Goal: Task Accomplishment & Management: Use online tool/utility

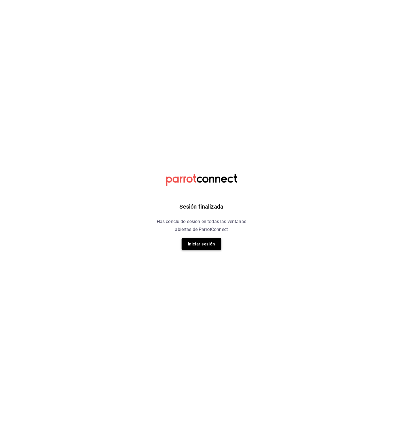
click at [200, 241] on button "Iniciar sesión" at bounding box center [202, 244] width 40 height 12
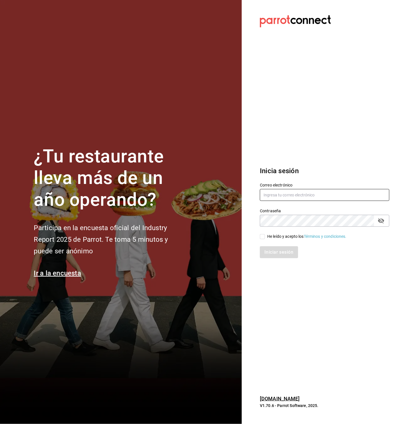
type input "karitzel.pilas@gmail.com"
click at [264, 235] on input "He leído y acepto los Términos y condiciones." at bounding box center [262, 236] width 5 height 5
checkbox input "true"
click at [281, 259] on div "Inicia sesión Correo electrónico karitzel.pilas@gmail.com Contraseña Contraseña…" at bounding box center [324, 212] width 129 height 106
click at [283, 255] on button "Iniciar sesión" at bounding box center [279, 252] width 39 height 12
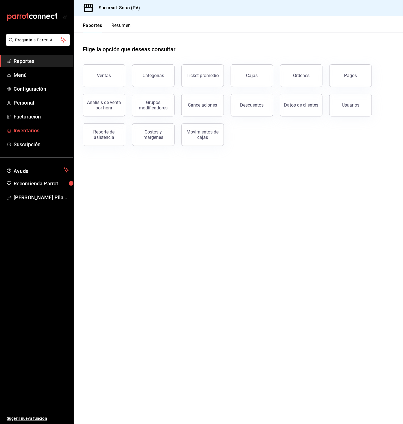
click at [35, 131] on span "Inventarios" at bounding box center [41, 131] width 55 height 8
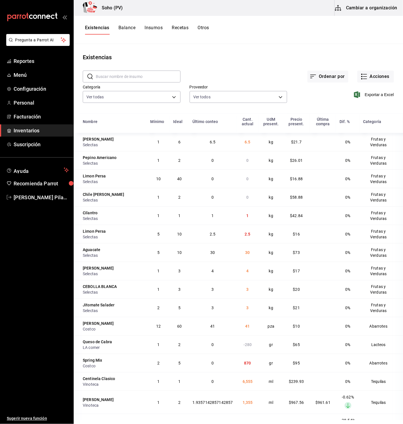
click at [125, 28] on button "Balance" at bounding box center [126, 30] width 17 height 10
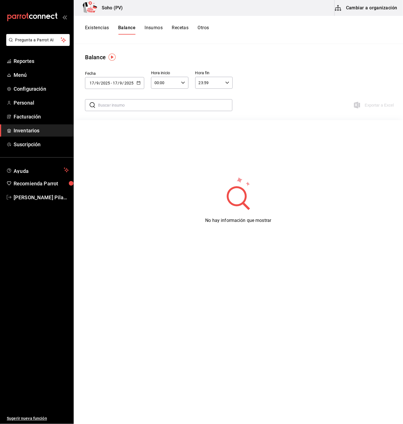
click at [138, 84] on icon "button" at bounding box center [139, 83] width 4 height 4
click at [113, 238] on div "No hay información que mostrar" at bounding box center [238, 200] width 329 height 142
click at [137, 83] on icon "button" at bounding box center [139, 83] width 4 height 4
click at [109, 117] on li "Ayer" at bounding box center [112, 113] width 54 height 13
type input "[DATE]"
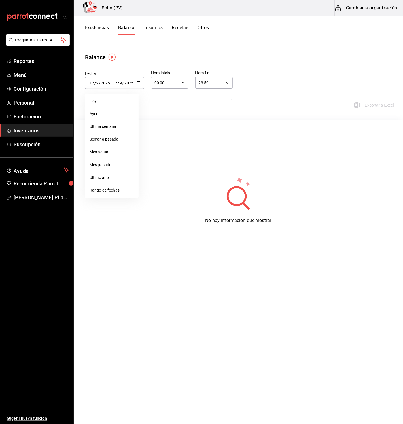
type input "16"
type input "[DATE]"
type input "16"
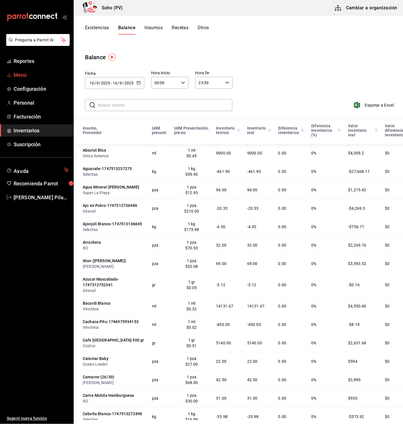
click at [26, 76] on span "Menú" at bounding box center [41, 75] width 55 height 8
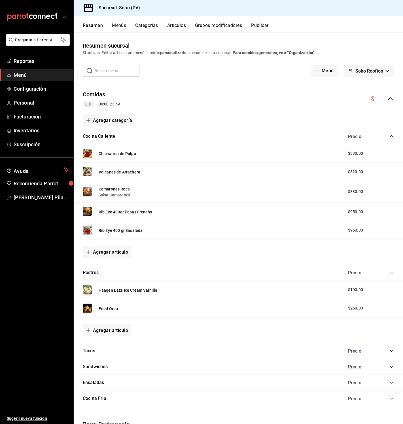
click at [207, 26] on button "Grupos modificadores" at bounding box center [218, 28] width 47 height 10
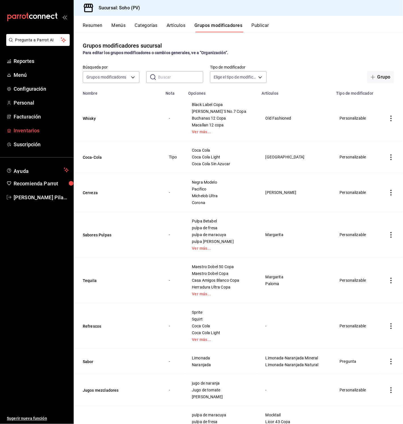
click at [39, 129] on span "Inventarios" at bounding box center [41, 131] width 55 height 8
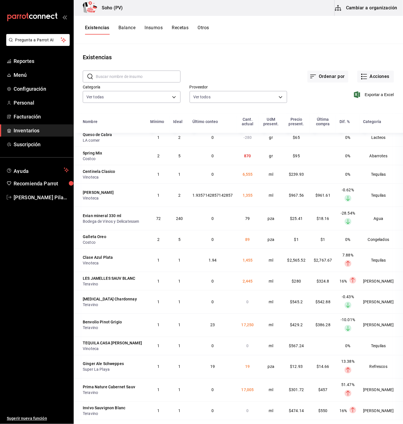
scroll to position [207, 0]
drag, startPoint x: 208, startPoint y: 258, endPoint x: 225, endPoint y: 258, distance: 17.0
click at [225, 258] on td "1.94" at bounding box center [212, 259] width 47 height 23
click at [227, 262] on td "1.94" at bounding box center [212, 259] width 47 height 23
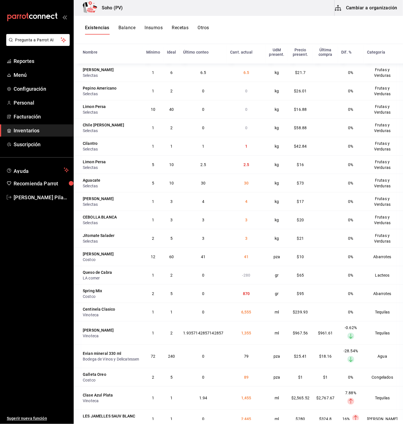
scroll to position [0, 0]
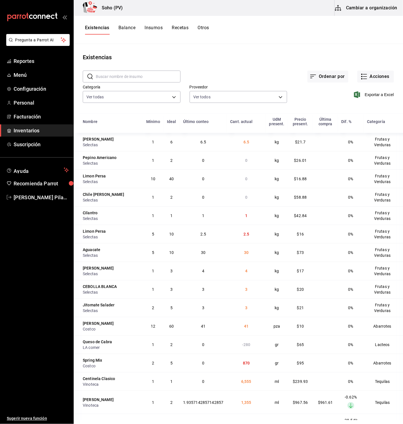
click at [125, 28] on button "Balance" at bounding box center [126, 30] width 17 height 10
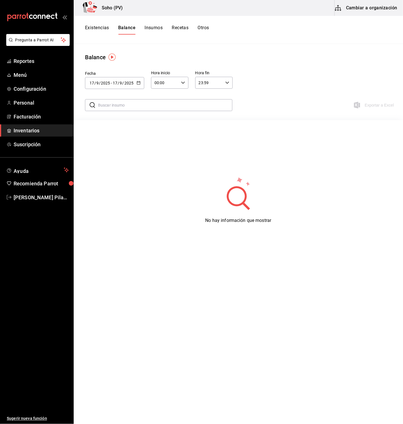
click at [138, 82] on icon "button" at bounding box center [139, 83] width 4 height 4
click at [97, 110] on li "Ayer" at bounding box center [112, 113] width 54 height 13
type input "[DATE]"
type input "16"
type input "[DATE]"
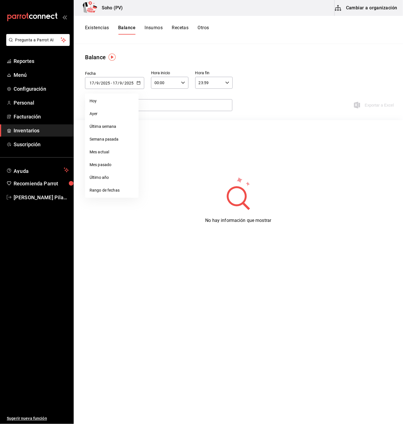
type input "16"
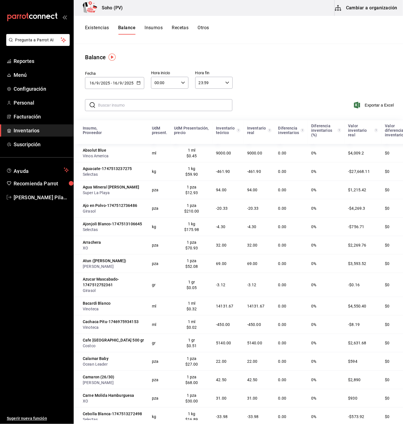
scroll to position [0, 9]
click at [102, 29] on button "Existencias" at bounding box center [97, 30] width 24 height 10
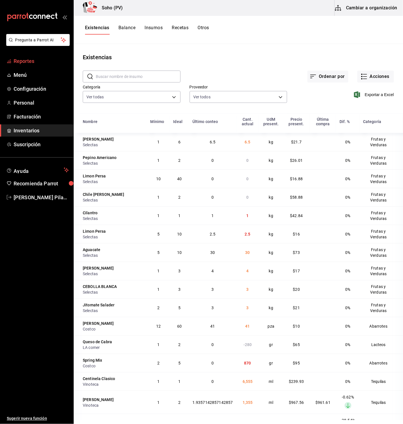
click at [24, 63] on span "Reportes" at bounding box center [41, 61] width 55 height 8
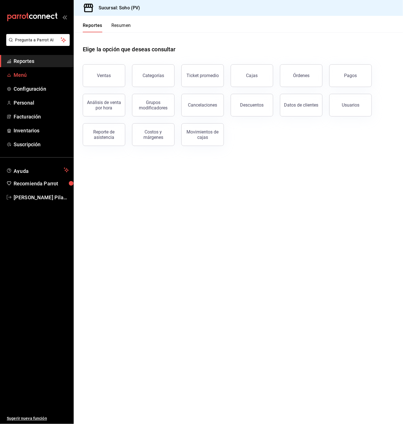
click at [22, 74] on span "Menú" at bounding box center [41, 75] width 55 height 8
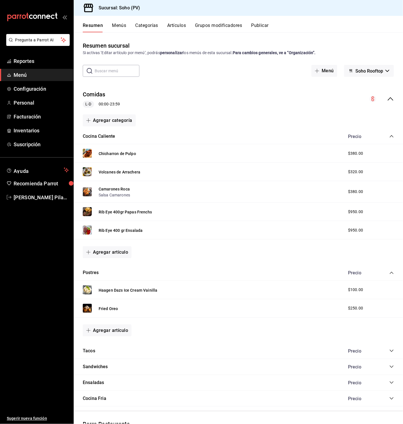
scroll to position [68, 0]
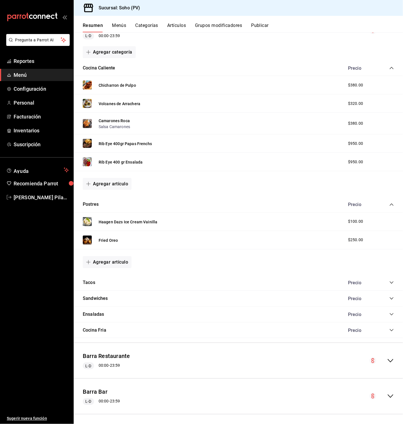
click at [118, 27] on button "Menús" at bounding box center [119, 28] width 14 height 10
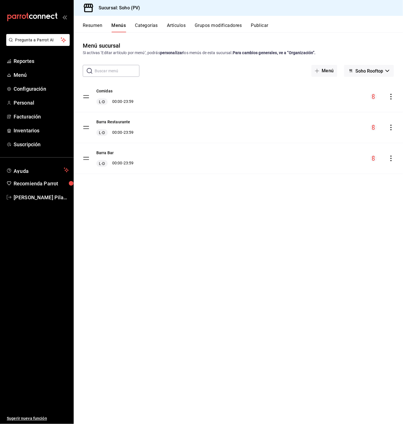
click at [141, 27] on button "Categorías" at bounding box center [146, 28] width 23 height 10
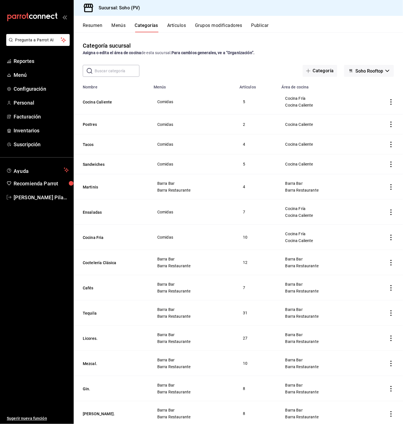
click at [179, 25] on button "Artículos" at bounding box center [176, 28] width 19 height 10
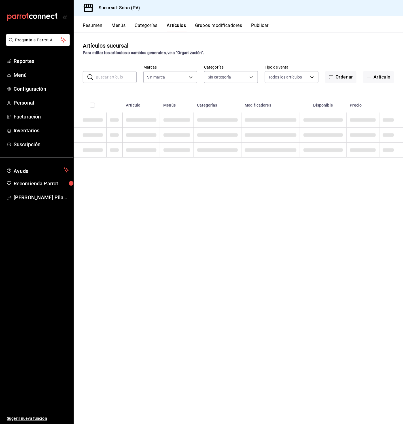
type input "60e6130b-27a3-4a0c-8c1b-8307769b85ff"
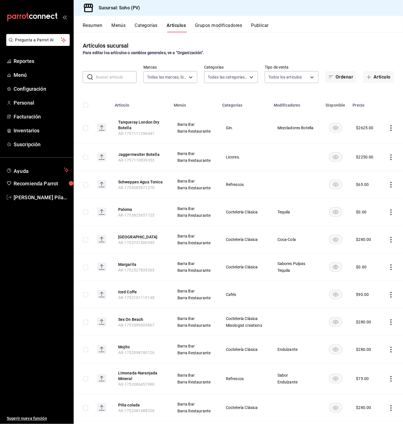
type input "294dd8ab-7ded-4000-a2e2-9960a58c864d,97b1b117-c0dc-47b9-8b5d-f234750411ab,03d17…"
click at [215, 22] on div "Resumen Menús Categorías Artículos Grupos modificadores Publicar" at bounding box center [238, 24] width 329 height 16
click at [216, 23] on button "Grupos modificadores" at bounding box center [218, 28] width 47 height 10
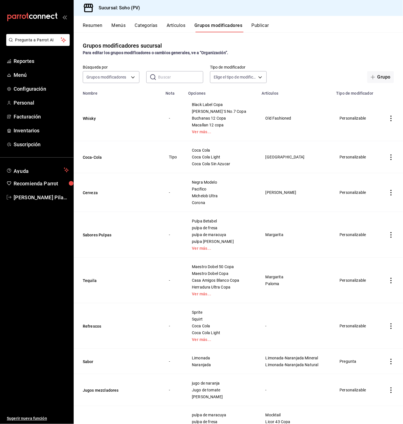
click at [176, 20] on div "Resumen Menús Categorías Artículos Grupos modificadores Publicar" at bounding box center [238, 24] width 329 height 16
click at [176, 24] on button "Artículos" at bounding box center [176, 28] width 19 height 10
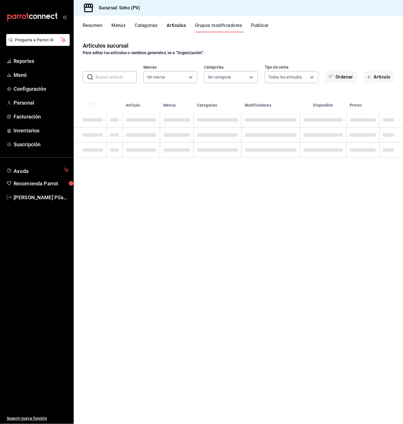
type input "60e6130b-27a3-4a0c-8c1b-8307769b85ff"
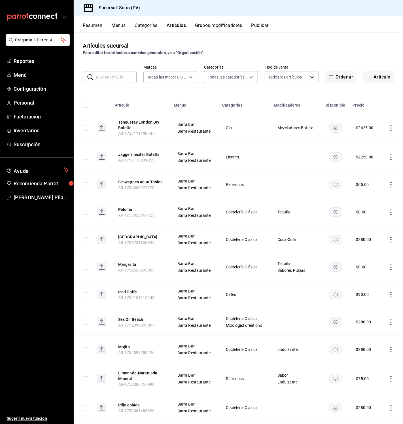
type input "60e6130b-27a3-4a0c-8c1b-8307769b85ff"
type input "294dd8ab-7ded-4000-a2e2-9960a58c864d,97b1b117-c0dc-47b9-8b5d-f234750411ab,03d17…"
click at [32, 132] on span "Inventarios" at bounding box center [41, 131] width 55 height 8
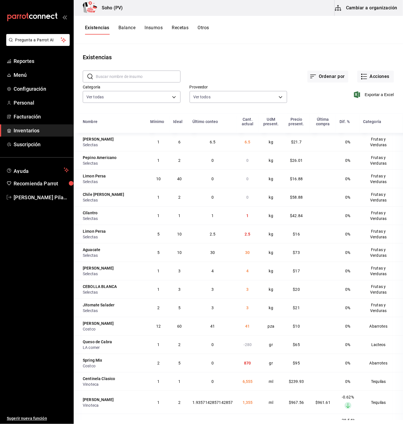
click at [159, 28] on button "Insumos" at bounding box center [153, 30] width 18 height 10
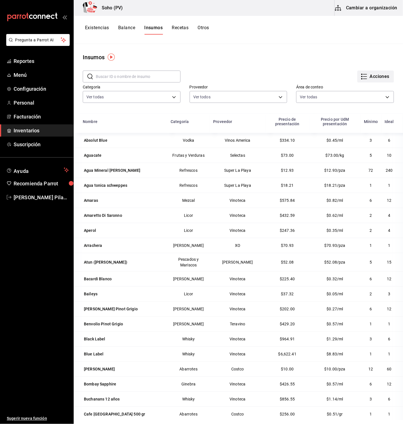
click at [373, 76] on button "Acciones" at bounding box center [375, 77] width 37 height 12
click at [371, 85] on span "Exportar lista de insumos" at bounding box center [363, 84] width 44 height 5
click at [26, 118] on span "Facturación" at bounding box center [41, 117] width 55 height 8
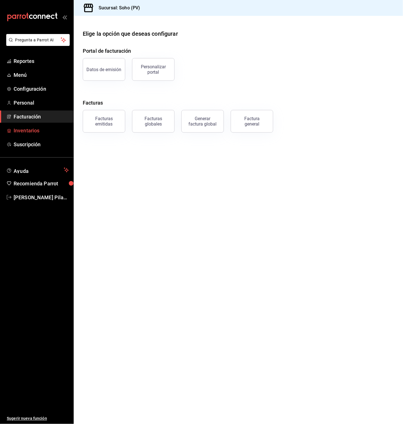
click at [28, 134] on span "Inventarios" at bounding box center [41, 131] width 55 height 8
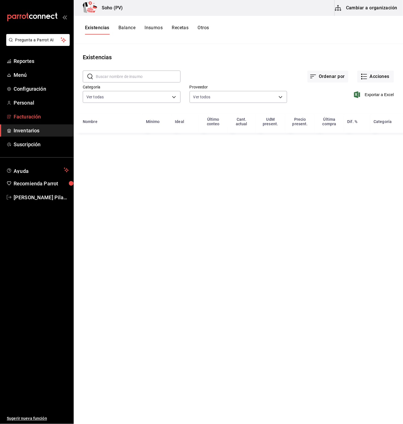
click at [29, 119] on span "Facturación" at bounding box center [41, 117] width 55 height 8
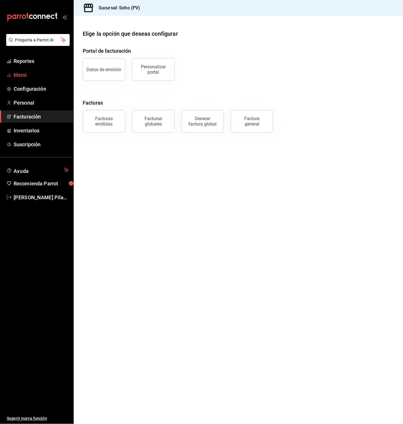
click at [19, 71] on span "Menú" at bounding box center [41, 75] width 55 height 8
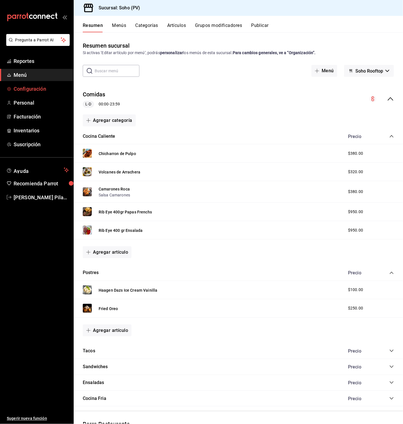
click at [25, 91] on span "Configuración" at bounding box center [41, 89] width 55 height 8
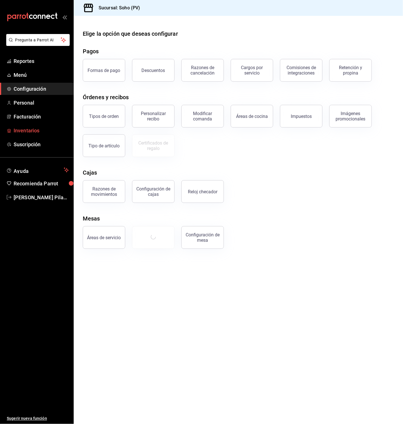
click at [27, 131] on span "Inventarios" at bounding box center [41, 131] width 55 height 8
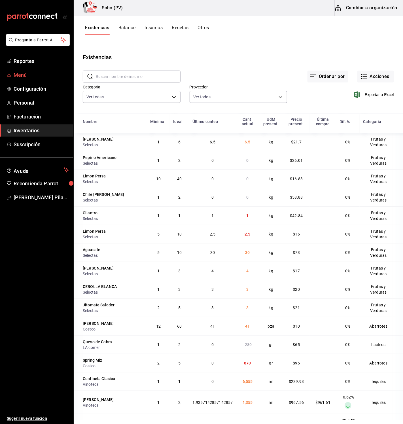
click at [17, 76] on span "Menú" at bounding box center [41, 75] width 55 height 8
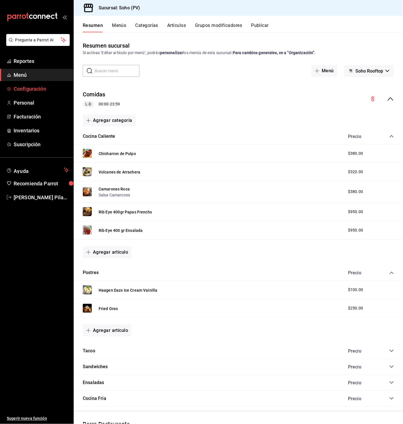
click at [25, 89] on span "Configuración" at bounding box center [41, 89] width 55 height 8
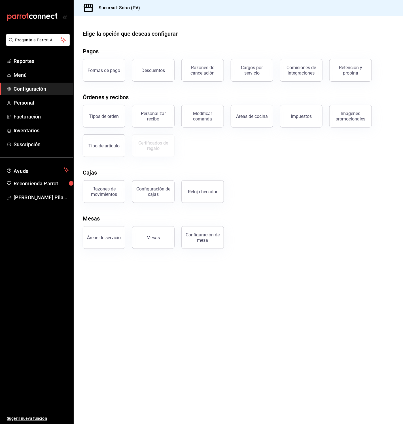
click at [154, 237] on div "Mesas" at bounding box center [153, 237] width 13 height 5
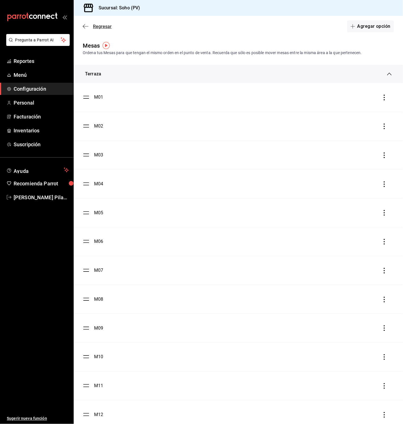
click at [85, 25] on icon "button" at bounding box center [86, 26] width 6 height 5
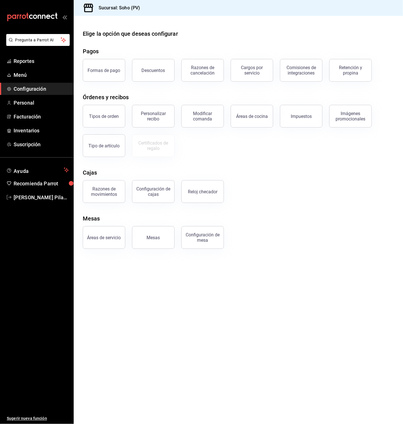
click at [49, 250] on ul "Sugerir nueva función" at bounding box center [36, 313] width 73 height 221
click at [29, 418] on span "Sugerir nueva función" at bounding box center [38, 418] width 62 height 6
click at [31, 106] on link "Personal" at bounding box center [36, 103] width 73 height 12
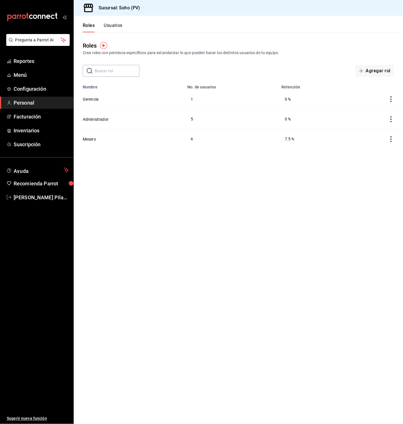
click at [39, 97] on link "Personal" at bounding box center [36, 103] width 73 height 12
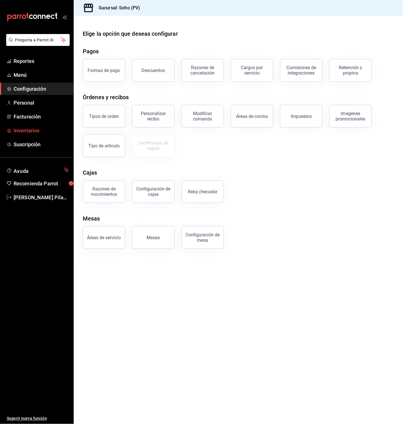
click at [27, 132] on span "Inventarios" at bounding box center [41, 131] width 55 height 8
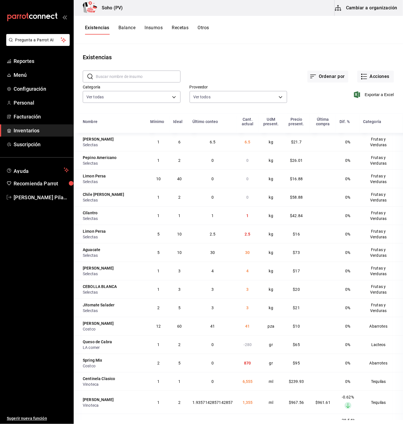
click at [178, 27] on button "Recetas" at bounding box center [180, 30] width 17 height 10
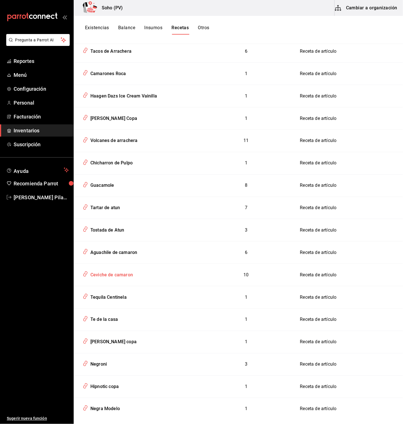
scroll to position [1266, 0]
click at [137, 268] on div "Ceviche de camaron" at bounding box center [136, 273] width 112 height 11
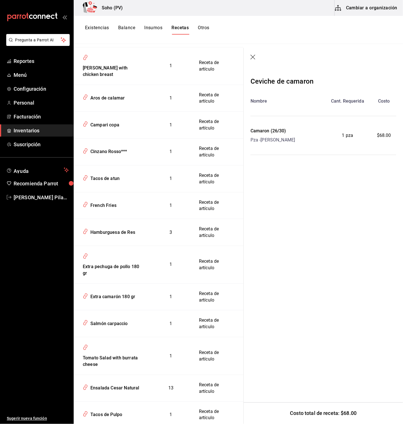
click at [255, 59] on icon "button" at bounding box center [253, 58] width 6 height 6
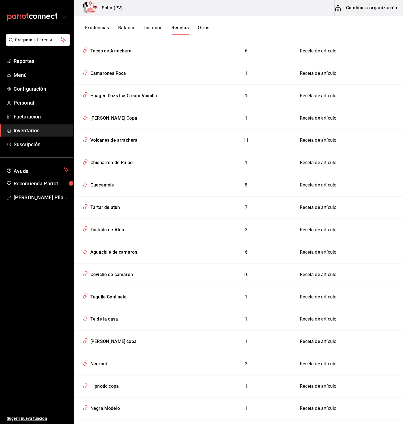
drag, startPoint x: 97, startPoint y: 120, endPoint x: 264, endPoint y: 140, distance: 168.3
click at [97, 135] on div "Volcanes de arrachera" at bounding box center [113, 139] width 50 height 9
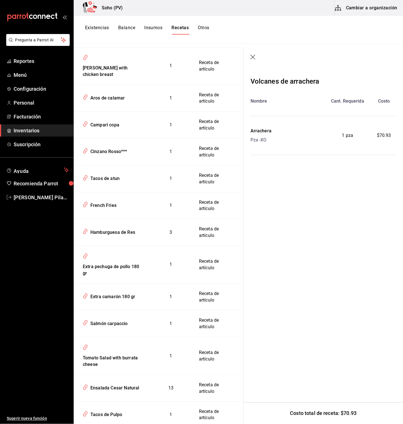
click at [380, 6] on button "Cambiar a organización" at bounding box center [366, 8] width 64 height 16
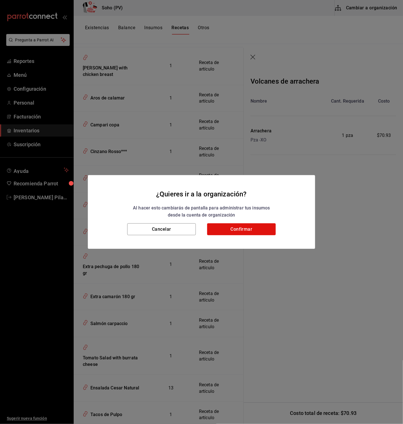
click at [247, 238] on div "Cancelar Confirmar" at bounding box center [201, 235] width 227 height 25
click at [247, 234] on button "Confirmar" at bounding box center [241, 229] width 69 height 12
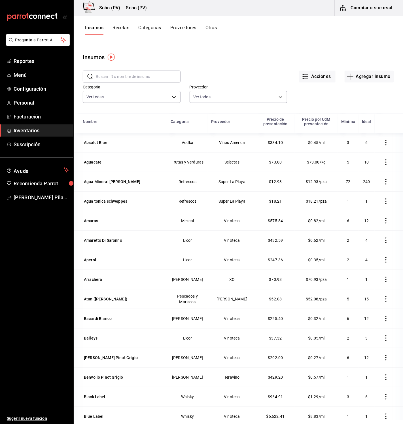
click at [261, 87] on label "Proveedor" at bounding box center [238, 87] width 98 height 4
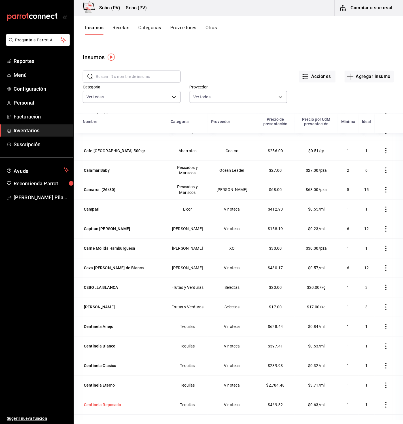
scroll to position [438, 0]
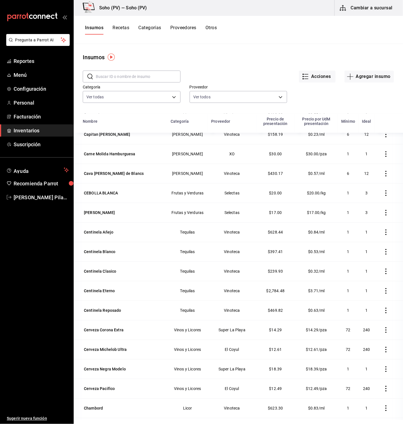
click at [118, 28] on button "Recetas" at bounding box center [120, 30] width 17 height 10
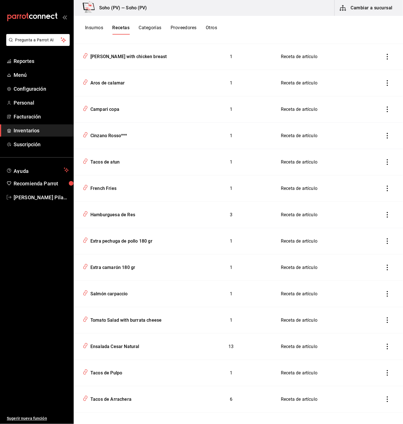
scroll to position [1133, 0]
drag, startPoint x: 121, startPoint y: 338, endPoint x: 385, endPoint y: 124, distance: 340.3
click at [121, 340] on div "Ensalada Cesar Natural" at bounding box center [113, 344] width 51 height 9
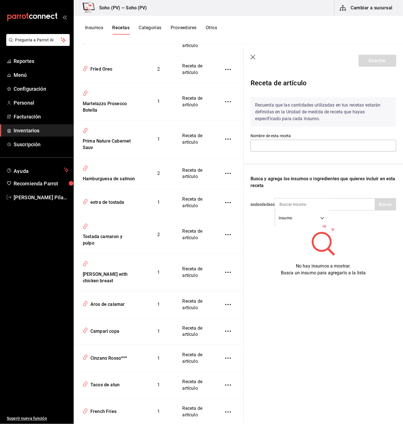
type input "Ensalada Cesar Natural"
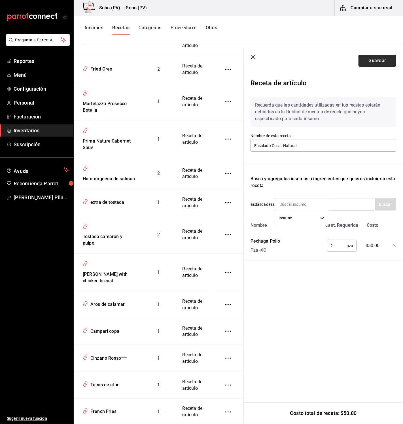
click at [383, 63] on button "Guardar" at bounding box center [377, 61] width 38 height 12
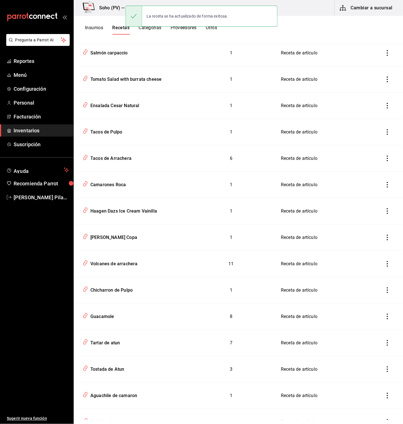
scroll to position [1375, 0]
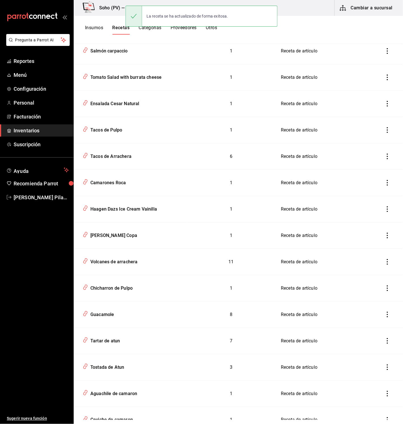
drag, startPoint x: 137, startPoint y: 255, endPoint x: 188, endPoint y: 222, distance: 61.0
click at [137, 255] on div "Volcanes de arrachera" at bounding box center [130, 260] width 101 height 11
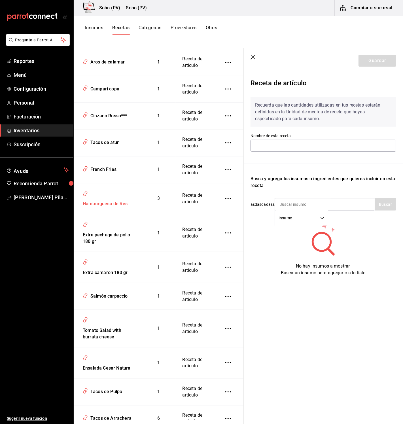
type input "Volcanes de arrachera"
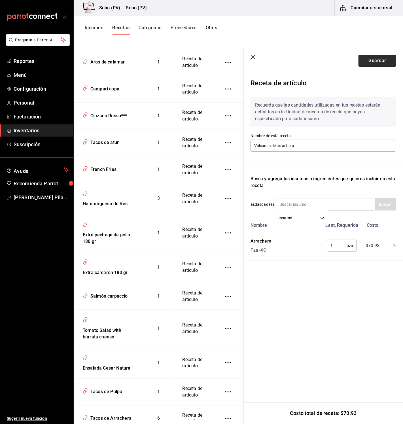
click at [379, 59] on button "Guardar" at bounding box center [377, 61] width 38 height 12
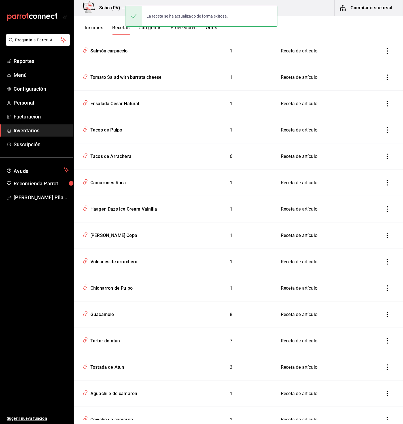
scroll to position [1450, 0]
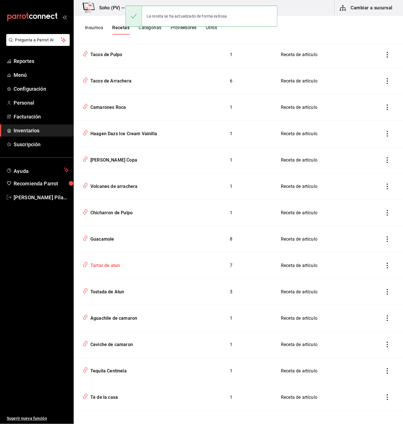
drag, startPoint x: 100, startPoint y: 258, endPoint x: 155, endPoint y: 250, distance: 55.5
click at [100, 260] on div "Tartar de atun" at bounding box center [104, 264] width 32 height 9
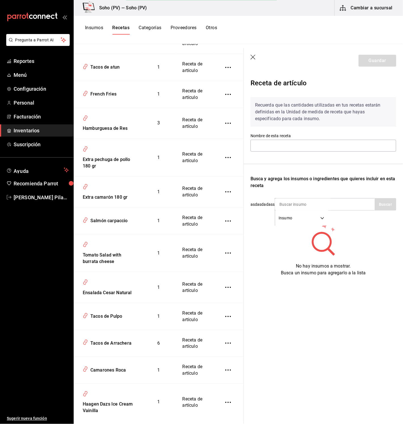
type input "Tartar de atun"
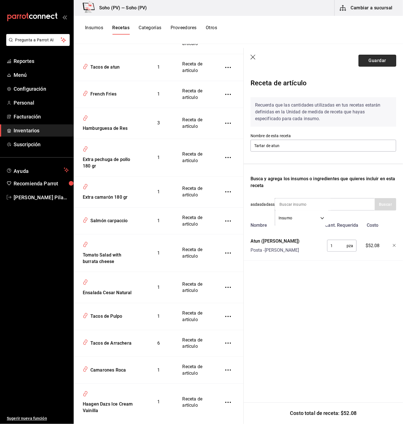
click at [387, 61] on button "Guardar" at bounding box center [377, 61] width 38 height 12
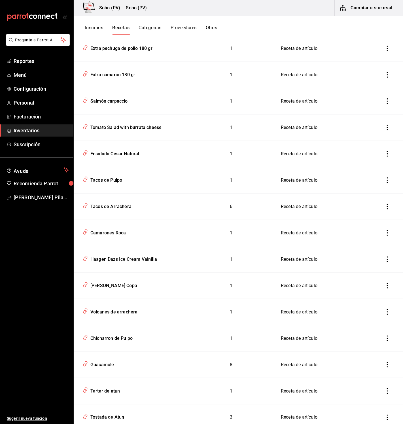
scroll to position [1325, 0]
drag, startPoint x: 112, startPoint y: 199, endPoint x: 387, endPoint y: 93, distance: 294.3
click at [112, 201] on div "Tacos de Arrachera" at bounding box center [109, 205] width 43 height 9
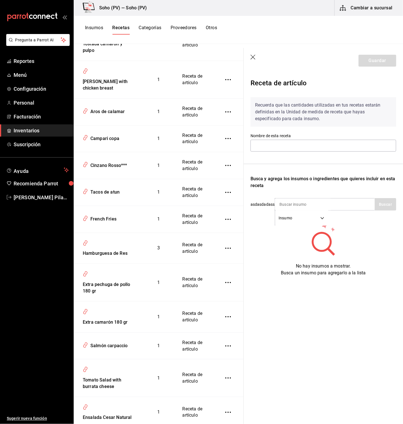
type input "Tacos de Arrachera"
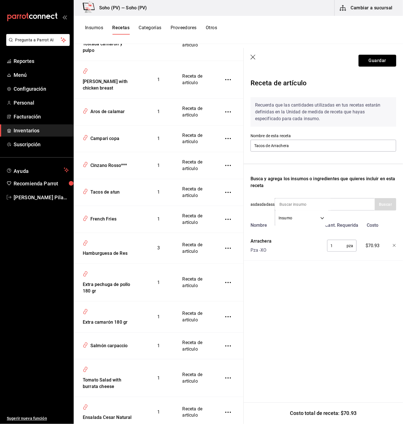
drag, startPoint x: 386, startPoint y: 60, endPoint x: 358, endPoint y: 62, distance: 28.4
click at [386, 60] on button "Guardar" at bounding box center [377, 61] width 38 height 12
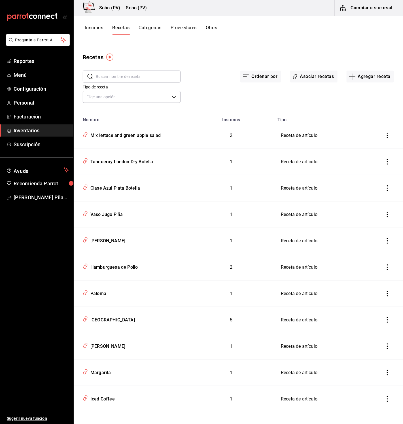
click at [149, 31] on button "Categorías" at bounding box center [149, 30] width 23 height 10
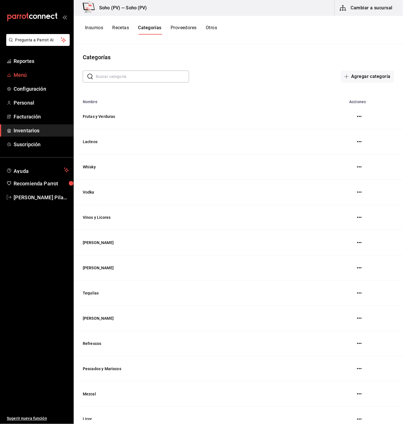
click at [20, 74] on span "Menú" at bounding box center [41, 75] width 55 height 8
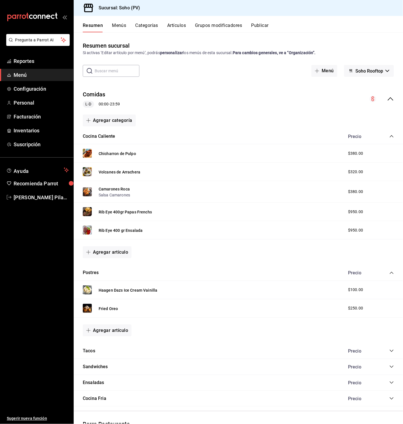
click at [176, 26] on button "Artículos" at bounding box center [176, 28] width 19 height 10
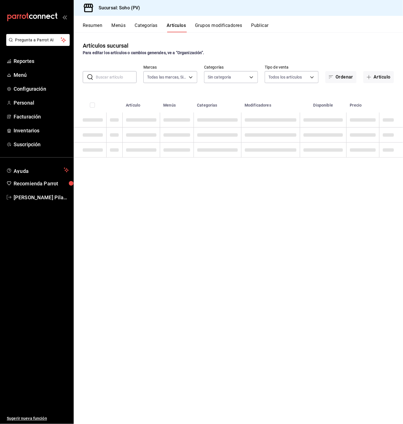
type input "60e6130b-27a3-4a0c-8c1b-8307769b85ff"
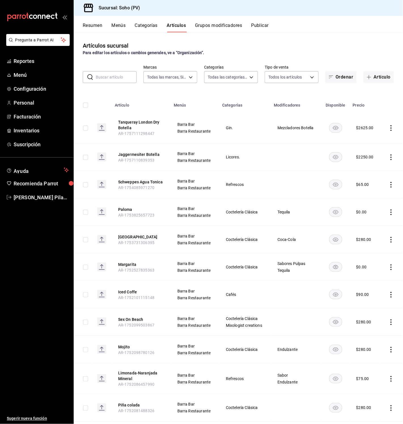
type input "294dd8ab-7ded-4000-a2e2-9960a58c864d,97b1b117-c0dc-47b9-8b5d-f234750411ab,03d17…"
drag, startPoint x: 121, startPoint y: 79, endPoint x: 120, endPoint y: 83, distance: 4.6
click at [121, 78] on input "text" at bounding box center [116, 76] width 41 height 11
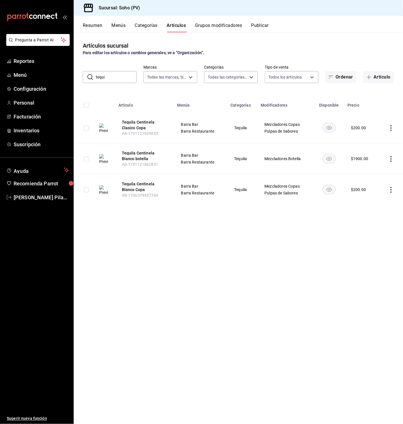
click at [111, 76] on input "tequi" at bounding box center [116, 76] width 41 height 11
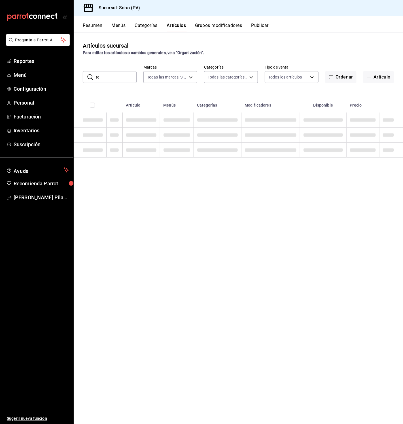
type input "t"
type input "c"
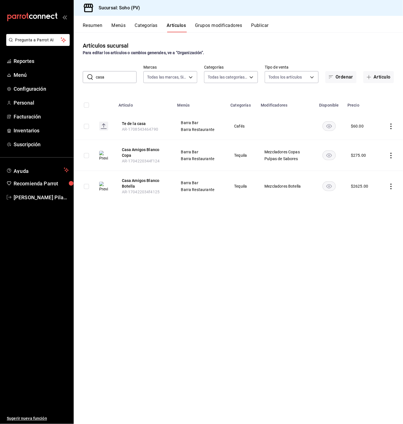
drag, startPoint x: 108, startPoint y: 80, endPoint x: 90, endPoint y: 78, distance: 18.2
click at [90, 78] on div "​ casa ​" at bounding box center [110, 77] width 54 height 12
type input "ç"
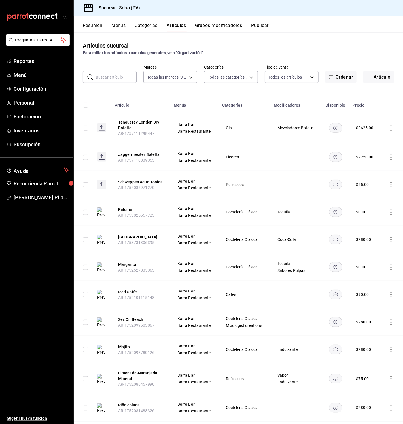
scroll to position [0, 0]
click at [37, 128] on span "Inventarios" at bounding box center [41, 131] width 55 height 8
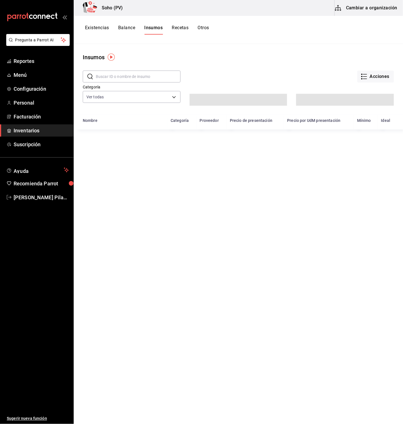
click at [181, 32] on button "Recetas" at bounding box center [180, 30] width 17 height 10
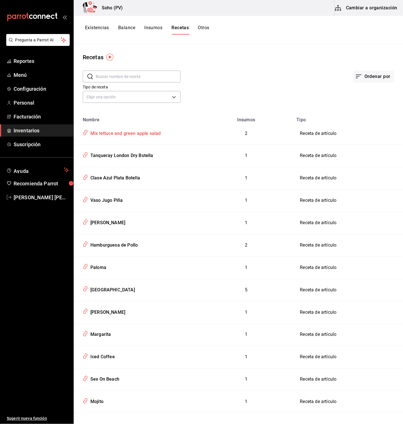
click at [124, 131] on div "Mix lettuce and green apple salad" at bounding box center [124, 132] width 73 height 9
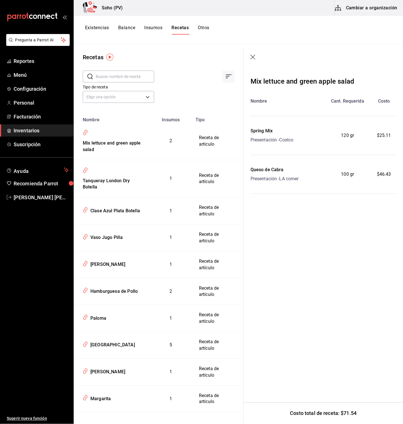
click at [254, 57] on icon "button" at bounding box center [253, 58] width 6 height 6
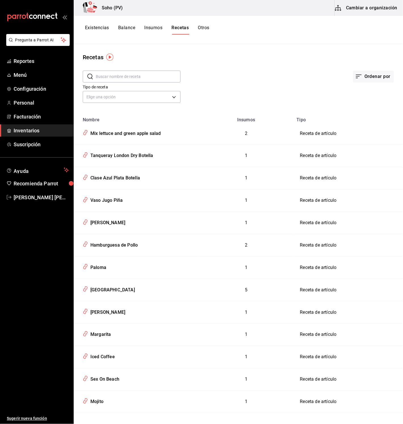
click at [371, 7] on button "Cambiar a organización" at bounding box center [366, 8] width 64 height 16
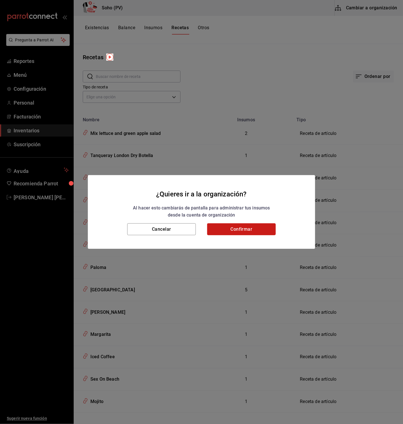
click at [246, 235] on button "Confirmar" at bounding box center [241, 229] width 69 height 12
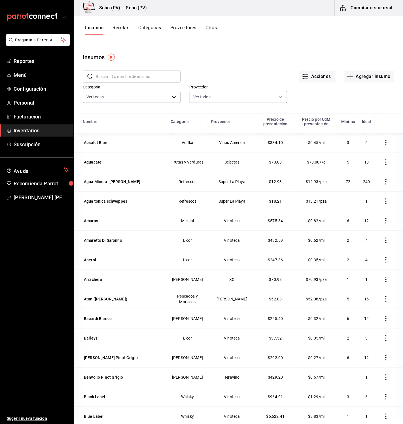
click at [121, 28] on button "Recetas" at bounding box center [120, 30] width 17 height 10
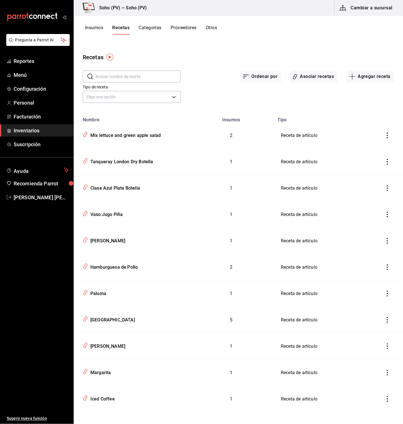
click at [307, 76] on button "Asociar recetas" at bounding box center [313, 77] width 47 height 12
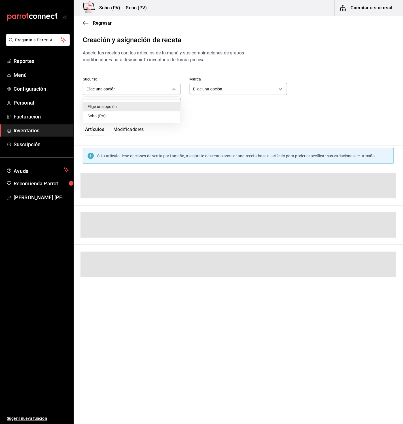
click at [172, 91] on body "Pregunta a Parrot AI Reportes Menú Configuración Personal Facturación Inventari…" at bounding box center [201, 207] width 403 height 414
click at [114, 118] on li "Soho (PV)" at bounding box center [131, 115] width 97 height 9
type input "49346ef5-b0e9-4668-bb4b-2e387e38ae29"
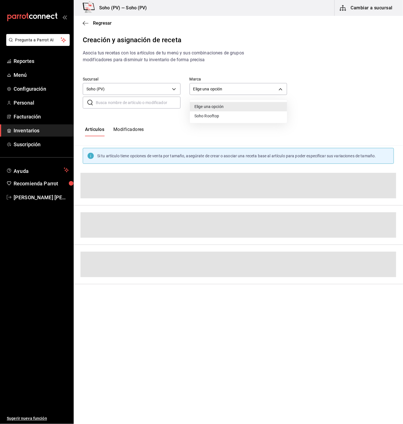
click at [213, 92] on body "Pregunta a Parrot AI Reportes Menú Configuración Personal Facturación Inventari…" at bounding box center [201, 207] width 403 height 414
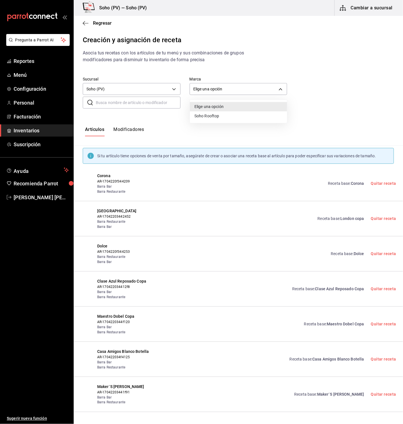
click at [204, 116] on li "Soho Rooftop" at bounding box center [238, 115] width 97 height 9
click at [218, 89] on body "Pregunta a Parrot AI Reportes Menú Configuración Personal Facturación Inventari…" at bounding box center [201, 207] width 403 height 414
drag, startPoint x: 209, startPoint y: 106, endPoint x: 193, endPoint y: 102, distance: 16.4
click at [208, 106] on li "Elige una opción" at bounding box center [238, 106] width 97 height 9
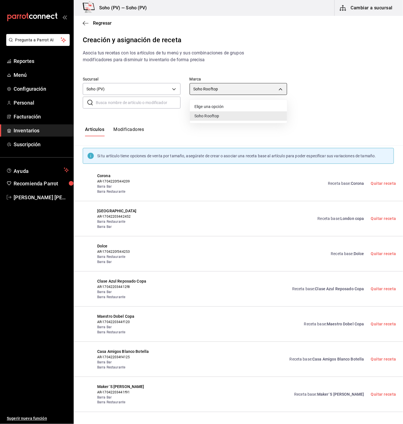
type input "default"
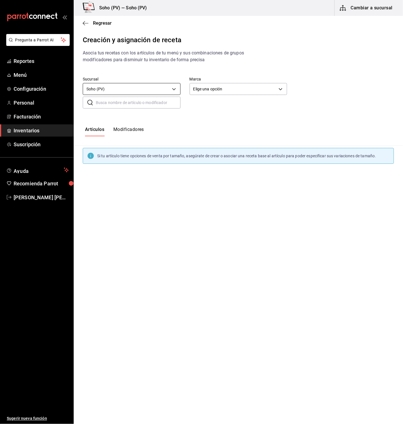
click at [166, 89] on body "Pregunta a Parrot AI Reportes Menú Configuración Personal Facturación Inventari…" at bounding box center [201, 207] width 403 height 414
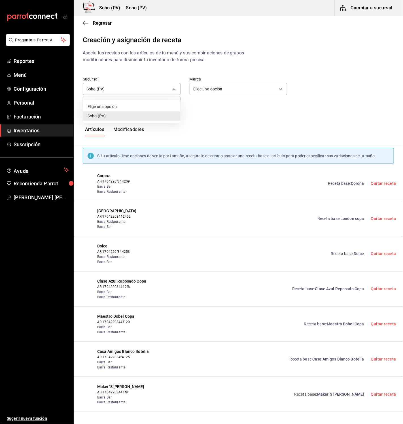
click at [147, 106] on li "Elige una opción" at bounding box center [131, 106] width 97 height 9
type input "default"
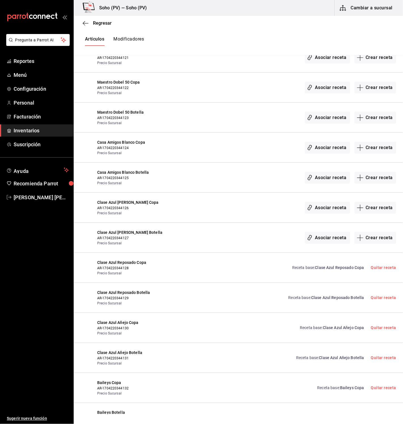
scroll to position [670, 0]
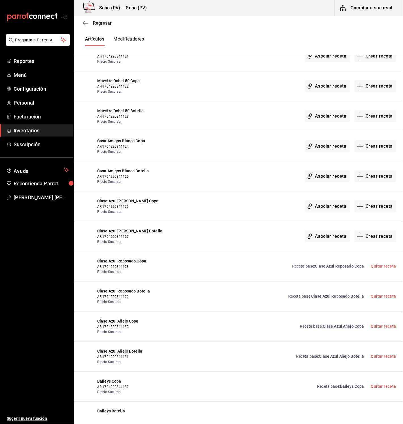
click at [84, 23] on icon "button" at bounding box center [86, 23] width 6 height 0
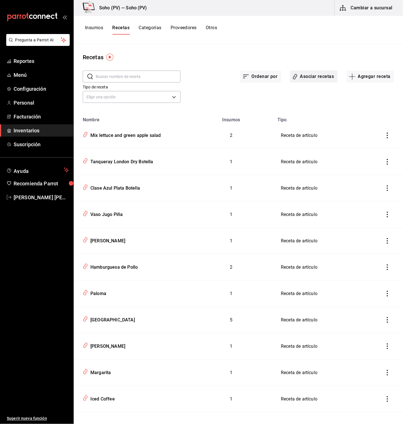
click at [317, 77] on button "Asociar recetas" at bounding box center [313, 77] width 47 height 12
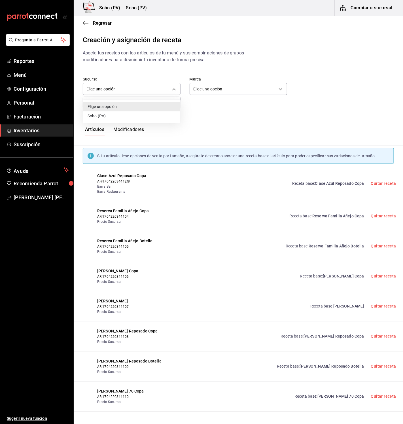
click at [170, 89] on body "Pregunta a Parrot AI Reportes Menú Configuración Personal Facturación Inventari…" at bounding box center [201, 207] width 403 height 414
click at [215, 87] on div at bounding box center [201, 212] width 403 height 424
click at [215, 89] on body "Pregunta a Parrot AI Reportes Menú Configuración Personal Facturación Inventari…" at bounding box center [201, 207] width 403 height 414
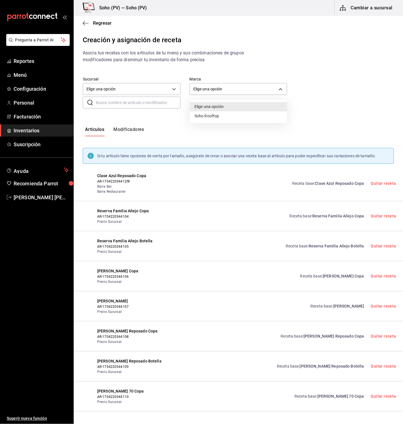
click at [301, 86] on div at bounding box center [201, 212] width 403 height 424
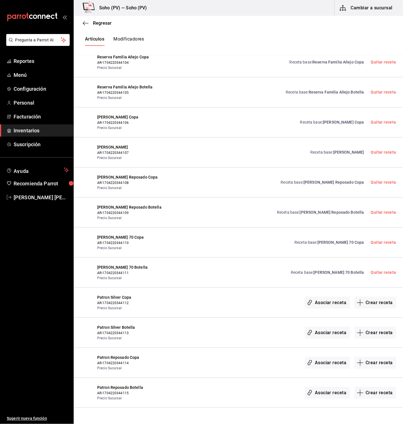
scroll to position [159, 0]
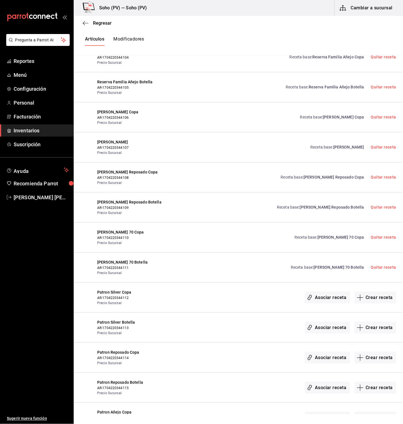
click at [25, 129] on span "Inventarios" at bounding box center [41, 131] width 55 height 8
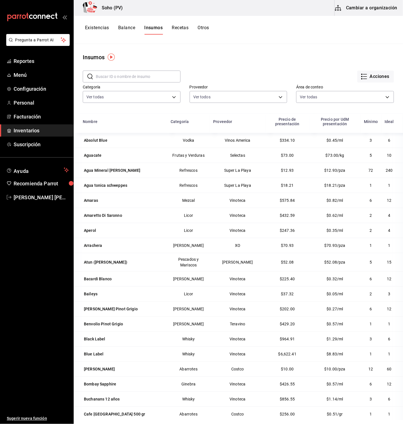
drag, startPoint x: 39, startPoint y: 134, endPoint x: 37, endPoint y: 136, distance: 3.6
click at [39, 134] on span "Inventarios" at bounding box center [41, 131] width 55 height 8
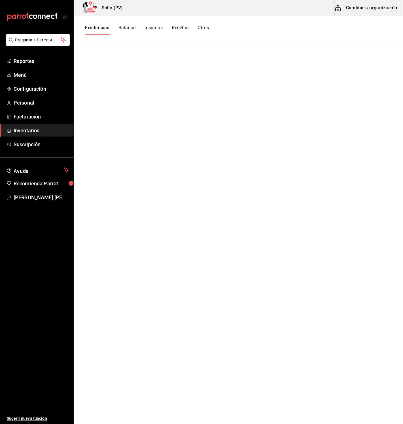
click at [155, 28] on button "Insumos" at bounding box center [153, 30] width 18 height 10
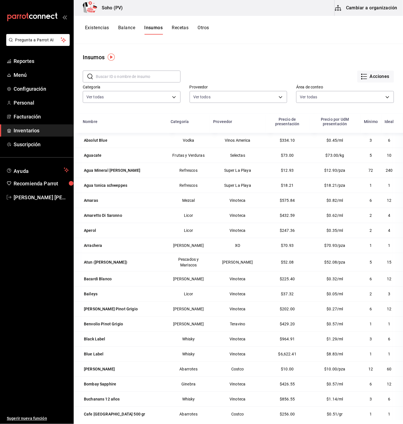
click at [181, 29] on button "Recetas" at bounding box center [180, 30] width 17 height 10
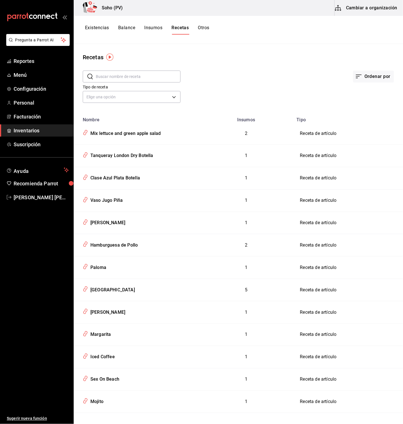
scroll to position [8, 0]
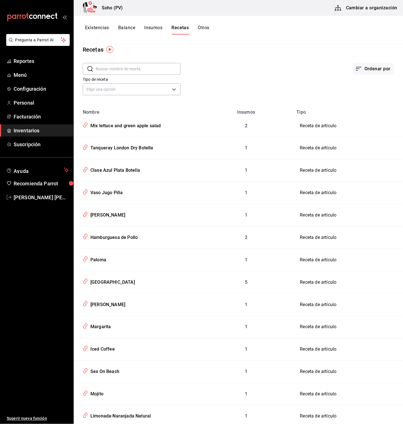
click at [360, 7] on button "Cambiar a organización" at bounding box center [366, 8] width 64 height 16
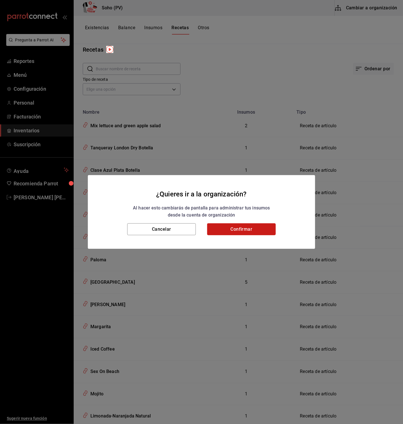
click at [244, 229] on button "Confirmar" at bounding box center [241, 229] width 69 height 12
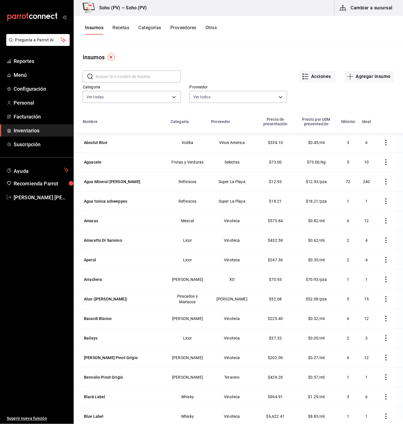
click at [133, 29] on div "Insumos Recetas Categorías Proveedores Otros" at bounding box center [151, 30] width 132 height 10
click at [126, 29] on button "Recetas" at bounding box center [120, 30] width 17 height 10
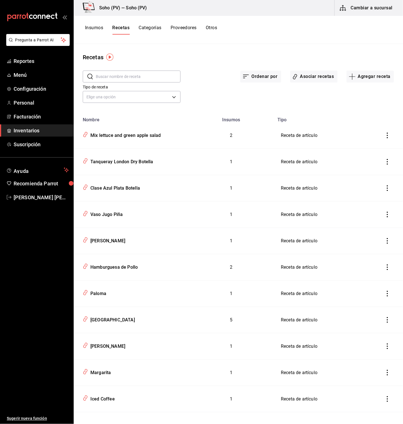
click at [383, 9] on button "Cambiar a sucursal" at bounding box center [366, 8] width 64 height 16
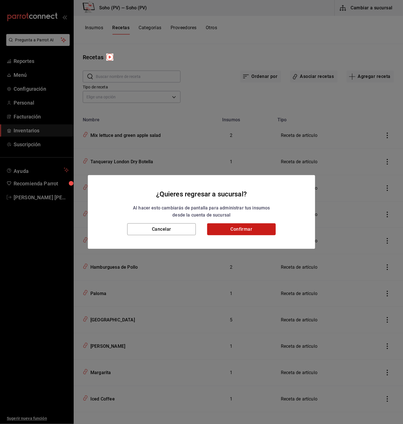
click at [251, 229] on button "Confirmar" at bounding box center [241, 229] width 69 height 12
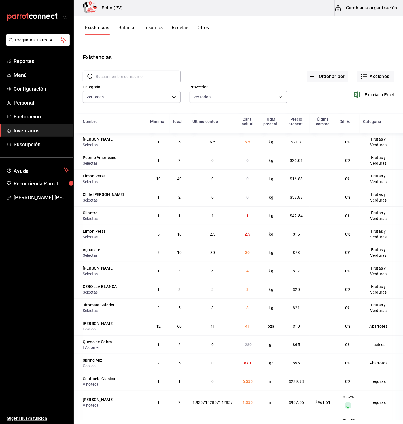
click at [142, 75] on input "text" at bounding box center [138, 76] width 85 height 11
click at [193, 52] on main "Existencias ​ ​ Ordenar por Acciones Categoría Ver todas c62b4b47-4a1a-4d57-84f…" at bounding box center [238, 232] width 329 height 376
click at [361, 10] on button "Cambiar a organización" at bounding box center [366, 8] width 64 height 16
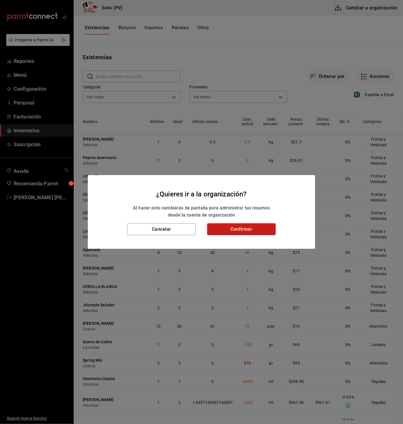
click at [245, 231] on button "Confirmar" at bounding box center [241, 229] width 69 height 12
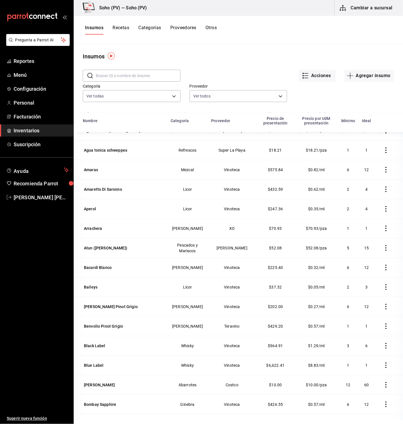
scroll to position [53, 0]
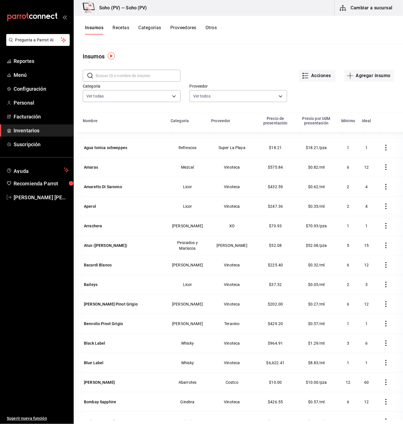
drag, startPoint x: 121, startPoint y: 23, endPoint x: 123, endPoint y: 30, distance: 7.2
click at [121, 23] on div "Insumos Recetas Categorías Proveedores Otros" at bounding box center [238, 30] width 329 height 28
click at [123, 30] on button "Recetas" at bounding box center [120, 30] width 17 height 10
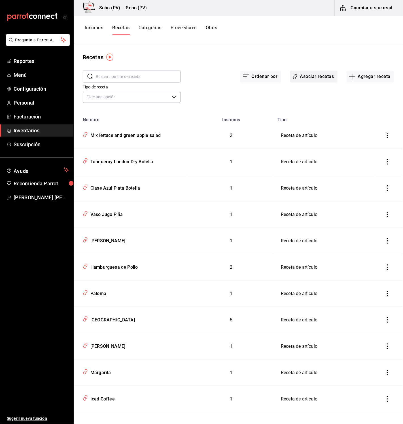
click at [316, 76] on button "Asociar recetas" at bounding box center [313, 77] width 47 height 12
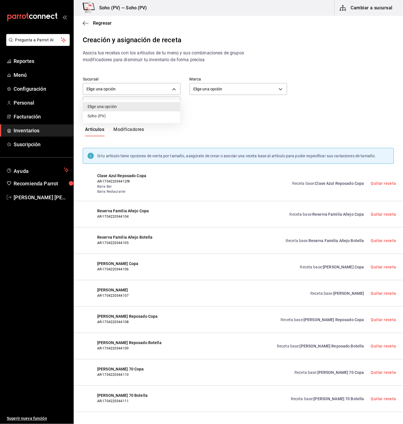
click at [165, 94] on body "Pregunta a Parrot AI Reportes Menú Configuración Personal Facturación Inventari…" at bounding box center [201, 207] width 403 height 414
drag, startPoint x: 116, startPoint y: 116, endPoint x: 177, endPoint y: 94, distance: 65.5
click at [116, 116] on li "Soho (PV)" at bounding box center [131, 115] width 97 height 9
type input "49346ef5-b0e9-4668-bb4b-2e387e38ae29"
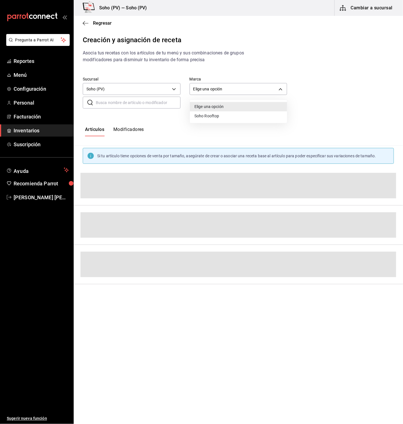
click at [211, 86] on body "Pregunta a Parrot AI Reportes Menú Configuración Personal Facturación Inventari…" at bounding box center [201, 207] width 403 height 414
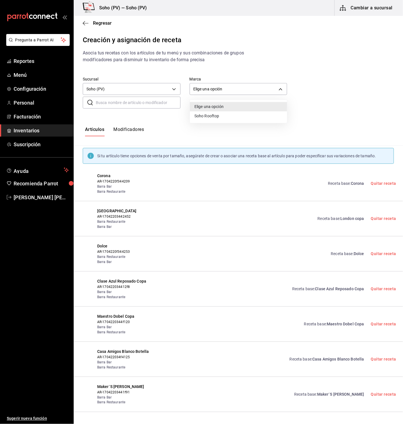
click at [218, 113] on li "Soho Rooftop" at bounding box center [238, 115] width 97 height 9
type input "60e6130b-27a3-4a0c-8c1b-8307769b85ff"
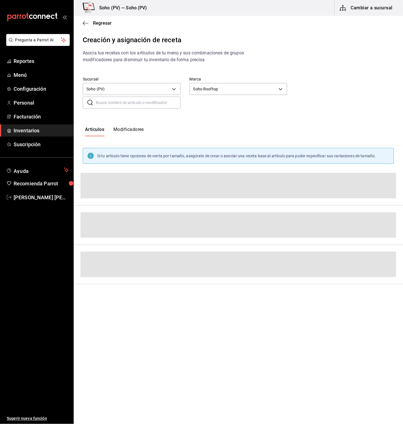
click at [119, 106] on input "text" at bounding box center [138, 102] width 85 height 11
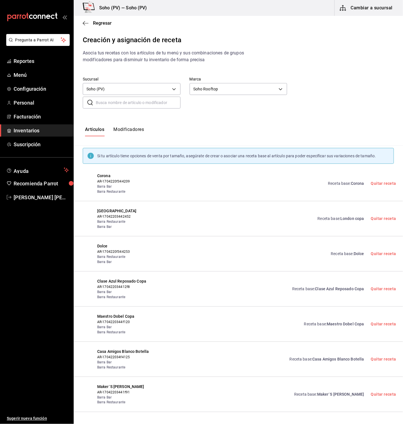
click at [118, 133] on button "Modificadores" at bounding box center [128, 132] width 31 height 10
type input "default"
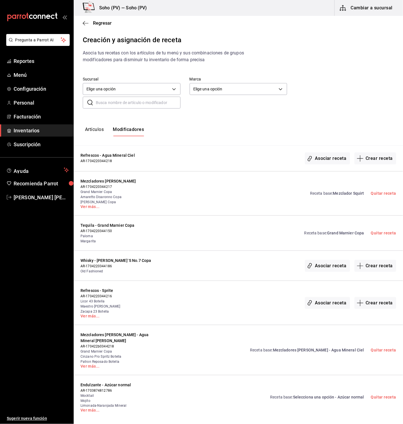
click at [120, 104] on input "text" at bounding box center [138, 102] width 85 height 11
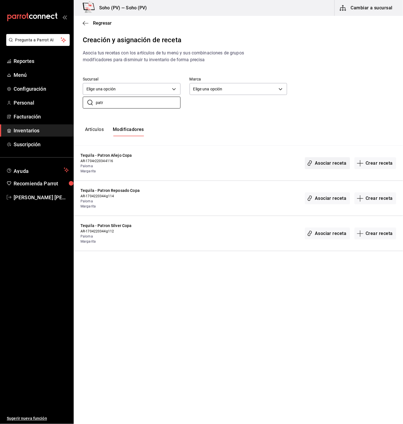
type input "patr"
click at [321, 165] on button "Asociar receta" at bounding box center [327, 163] width 45 height 12
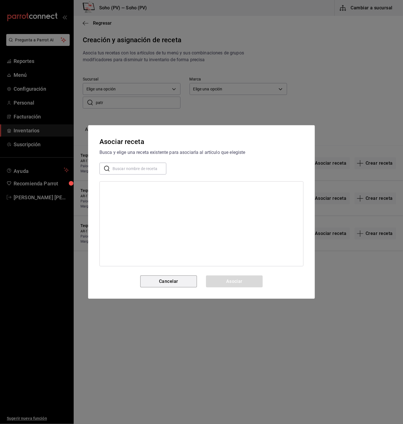
drag, startPoint x: 169, startPoint y: 277, endPoint x: 181, endPoint y: 258, distance: 22.1
click at [169, 277] on button "Cancelar" at bounding box center [168, 281] width 57 height 12
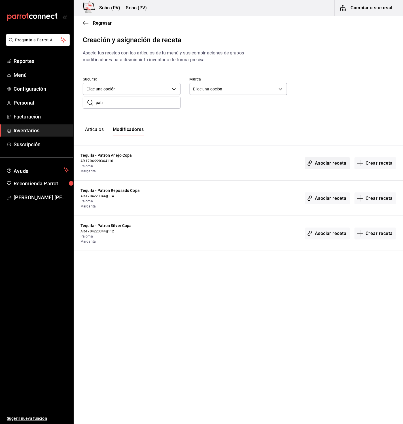
click at [328, 164] on button "Asociar receta" at bounding box center [327, 163] width 45 height 12
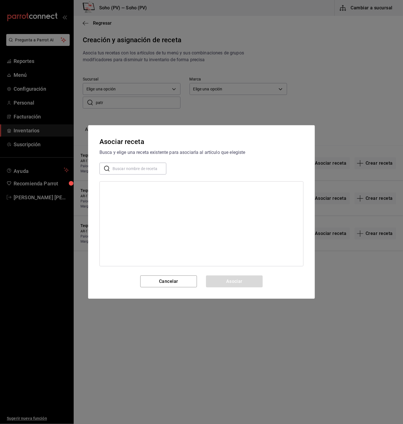
click at [137, 168] on input "text" at bounding box center [139, 168] width 54 height 11
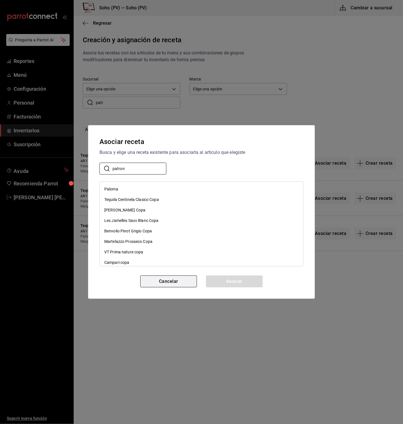
type input "patron"
drag, startPoint x: 156, startPoint y: 279, endPoint x: 160, endPoint y: 282, distance: 4.9
click at [156, 279] on button "Cancelar" at bounding box center [168, 281] width 57 height 12
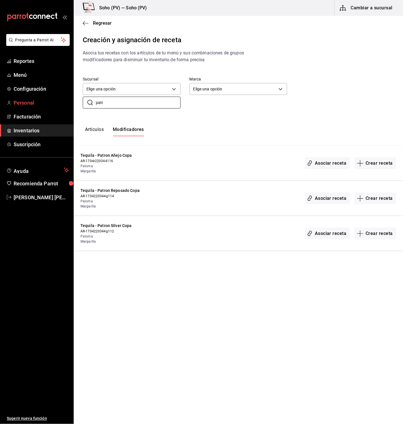
drag, startPoint x: 109, startPoint y: 102, endPoint x: 69, endPoint y: 101, distance: 40.5
click at [69, 101] on div "Pregunta a Parrot AI Reportes Menú Configuración Personal Facturación Inventari…" at bounding box center [201, 207] width 403 height 414
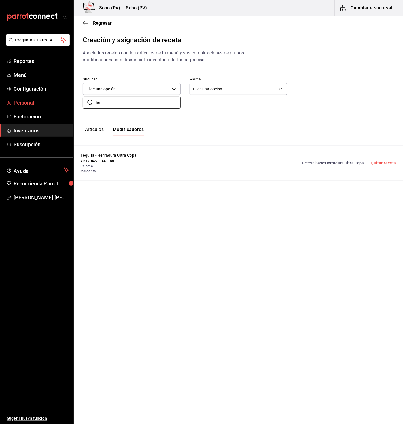
type input "h"
type input "c"
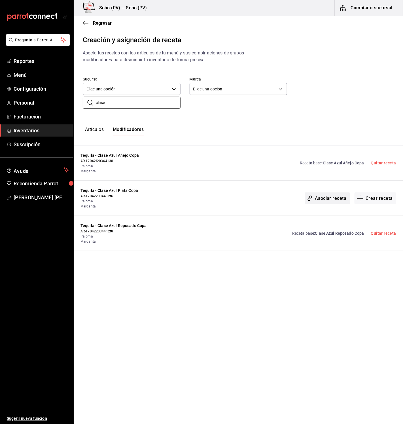
type input "clase"
click at [318, 198] on button "Asociar receta" at bounding box center [327, 198] width 45 height 12
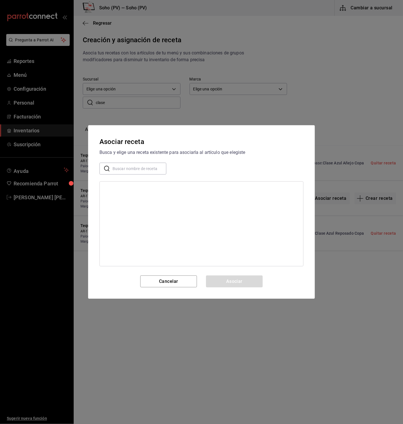
click at [125, 165] on div "Asociar receta Busca y elige una receta existente para asociarla al artículo qu…" at bounding box center [201, 211] width 227 height 173
click at [126, 168] on input "text" at bounding box center [139, 168] width 54 height 11
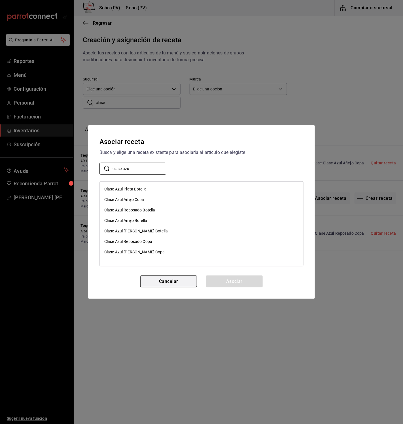
type input "clase azu"
click at [169, 282] on button "Cancelar" at bounding box center [168, 281] width 57 height 12
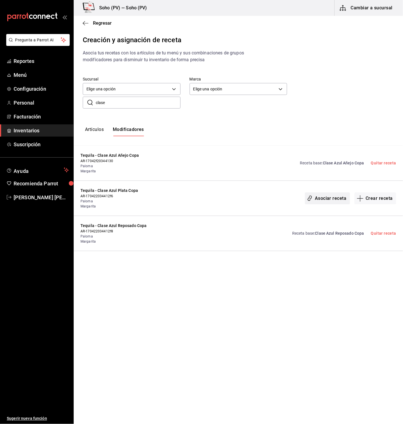
click at [336, 199] on button "Asociar receta" at bounding box center [327, 198] width 45 height 12
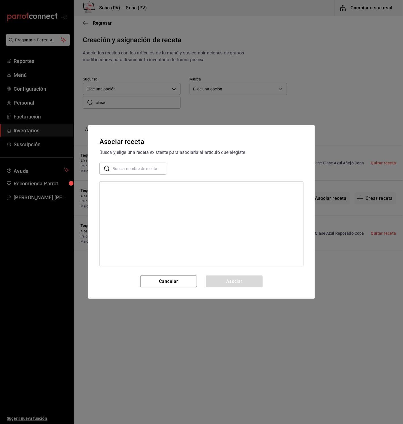
click at [141, 169] on input "text" at bounding box center [139, 168] width 54 height 11
type input "clase azul pla"
click at [177, 279] on button "Cancelar" at bounding box center [168, 281] width 57 height 12
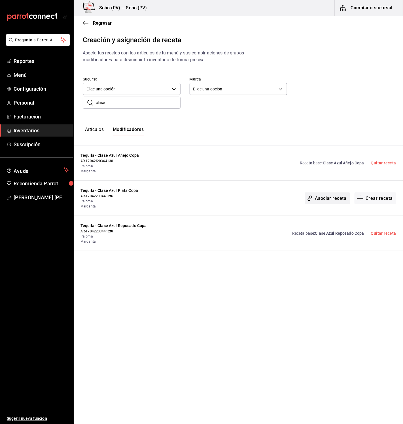
click at [335, 197] on button "Asociar receta" at bounding box center [327, 198] width 45 height 12
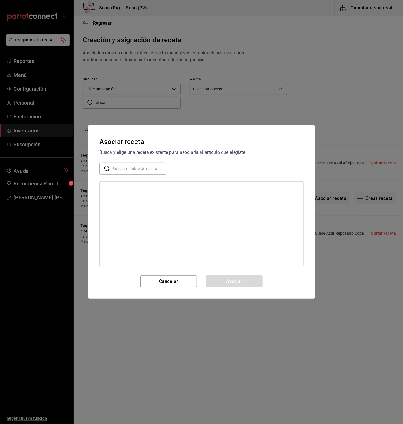
click at [126, 170] on input "text" at bounding box center [139, 168] width 54 height 11
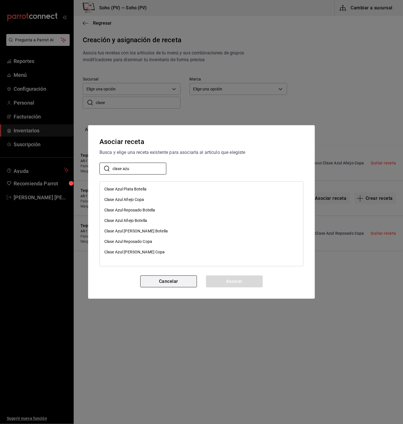
type input "clase azu"
drag, startPoint x: 163, startPoint y: 282, endPoint x: 159, endPoint y: 281, distance: 3.2
click at [162, 282] on button "Cancelar" at bounding box center [168, 281] width 57 height 12
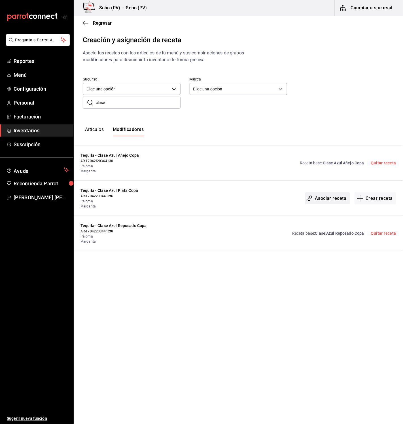
click at [331, 197] on button "Asociar receta" at bounding box center [327, 198] width 45 height 12
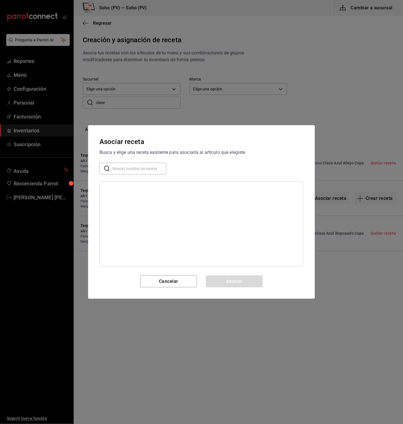
click at [128, 170] on input "text" at bounding box center [139, 168] width 54 height 11
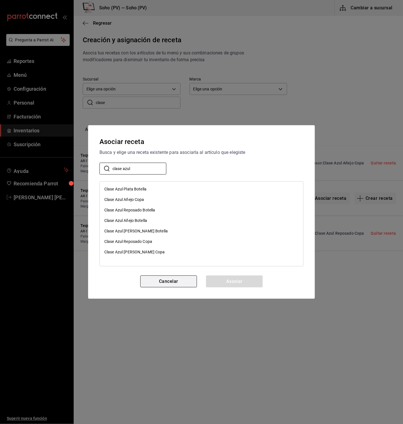
type input "clase azul"
click at [170, 287] on button "Cancelar" at bounding box center [168, 281] width 57 height 12
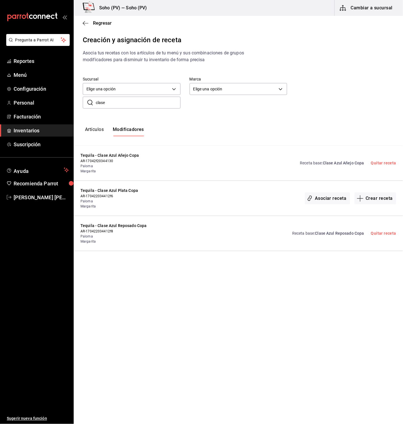
drag, startPoint x: 256, startPoint y: 302, endPoint x: 261, endPoint y: 302, distance: 5.4
click at [261, 302] on div "Regresar Creación y asignación de receta Asocia tus recetas con los artículos d…" at bounding box center [238, 215] width 329 height 398
drag, startPoint x: 115, startPoint y: 104, endPoint x: 61, endPoint y: 103, distance: 53.5
click at [61, 103] on div "Pregunta a Parrot AI Reportes Menú Configuración Personal Facturación Inventari…" at bounding box center [201, 207] width 403 height 414
type input "patron"
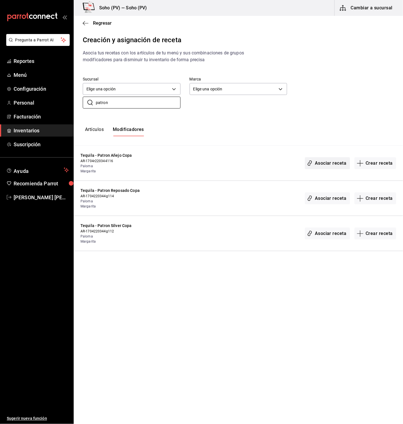
click at [334, 164] on button "Asociar receta" at bounding box center [327, 163] width 45 height 12
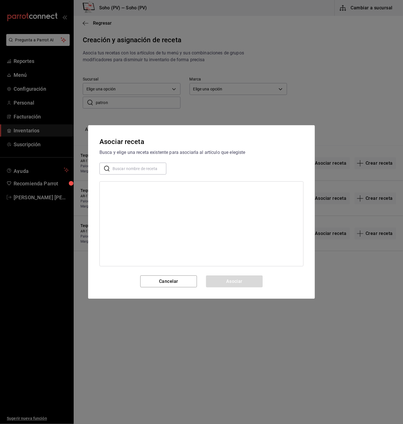
click at [117, 169] on input "text" at bounding box center [139, 168] width 54 height 11
type input "patron a"
drag, startPoint x: 192, startPoint y: 233, endPoint x: 158, endPoint y: 219, distance: 36.9
click at [192, 233] on div "Patron Añejo Copa Patron Añejo Botella" at bounding box center [201, 223] width 204 height 85
click at [114, 188] on div "Patron Añejo Copa" at bounding box center [121, 189] width 34 height 6
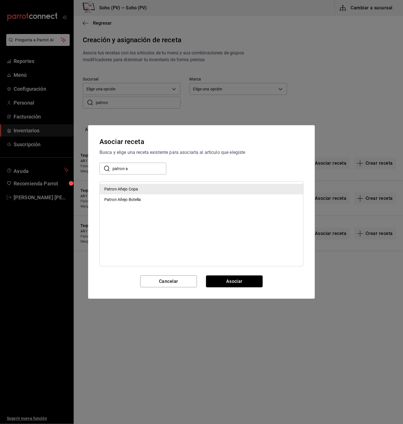
click at [250, 282] on button "Asociar" at bounding box center [234, 281] width 57 height 12
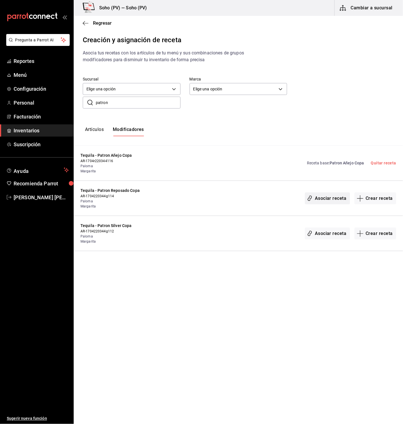
click at [334, 199] on button "Asociar receta" at bounding box center [327, 198] width 45 height 12
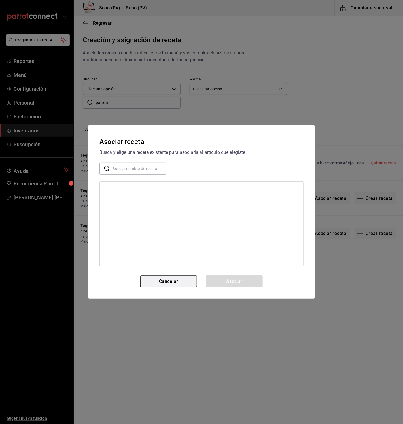
click at [172, 279] on button "Cancelar" at bounding box center [168, 281] width 57 height 12
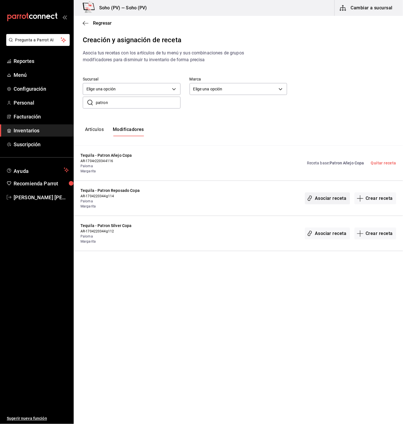
click at [341, 202] on button "Asociar receta" at bounding box center [327, 198] width 45 height 12
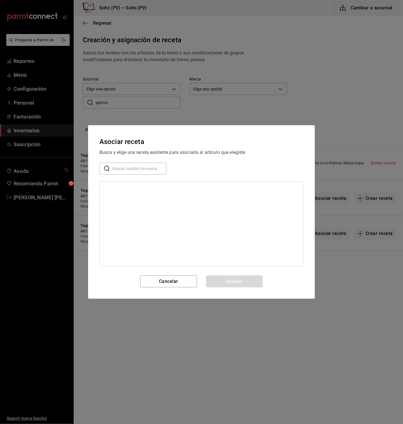
click at [137, 169] on input "text" at bounding box center [139, 168] width 54 height 11
type input "patron re"
click at [117, 193] on div "Patron Reposado Copa" at bounding box center [201, 189] width 203 height 10
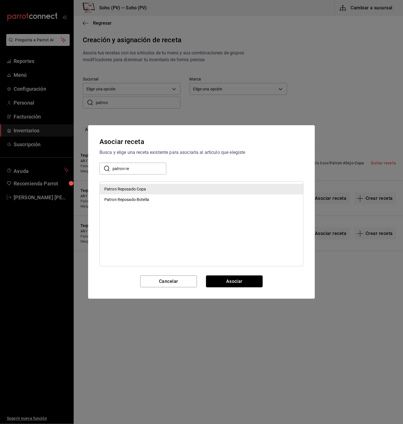
click at [235, 280] on button "Asociar" at bounding box center [234, 281] width 57 height 12
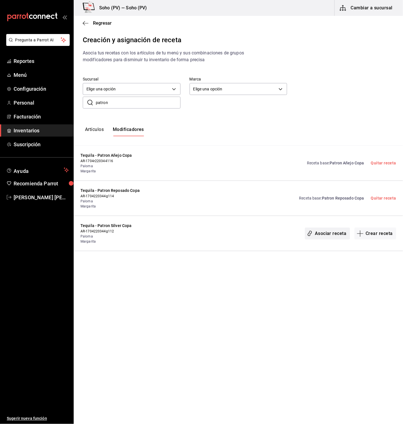
click at [331, 233] on button "Asociar receta" at bounding box center [327, 233] width 45 height 12
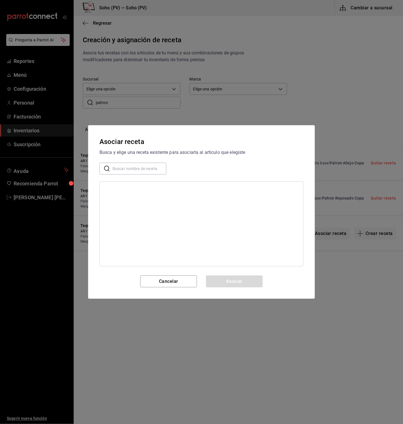
click at [120, 167] on input "text" at bounding box center [139, 168] width 54 height 11
type input "patron s"
drag, startPoint x: 140, startPoint y: 187, endPoint x: 159, endPoint y: 220, distance: 37.9
click at [140, 187] on div "Patron Silver Copa" at bounding box center [201, 189] width 203 height 10
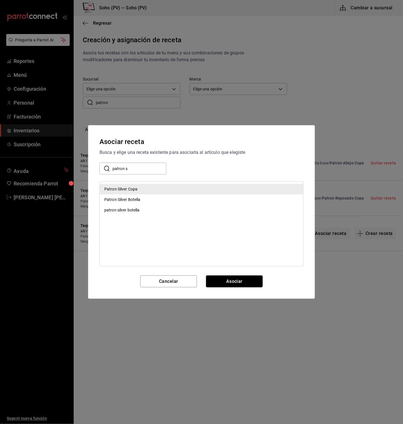
click at [229, 282] on button "Asociar" at bounding box center [234, 281] width 57 height 12
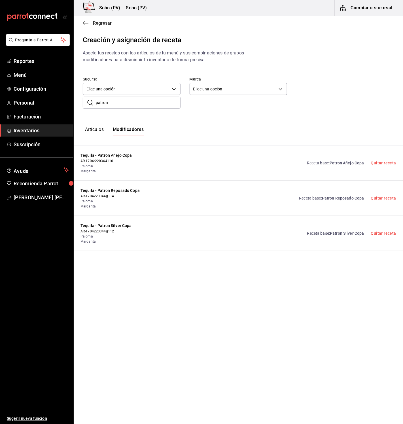
click at [86, 23] on icon "button" at bounding box center [86, 23] width 6 height 5
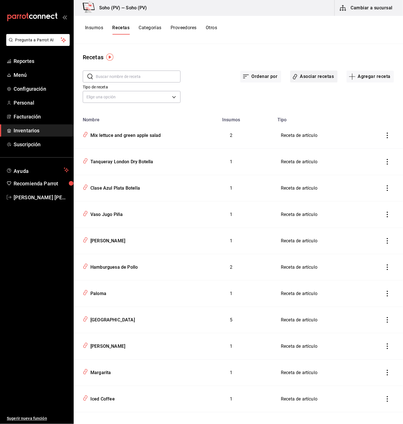
click at [321, 76] on button "Asociar recetas" at bounding box center [313, 77] width 47 height 12
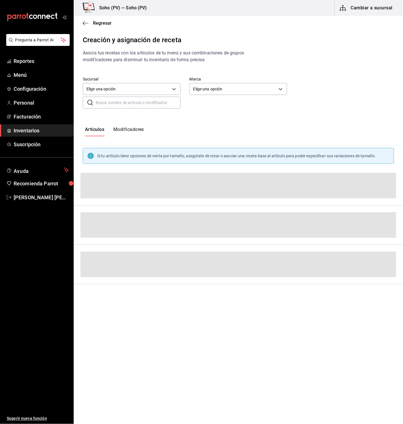
click at [139, 133] on button "Modificadores" at bounding box center [128, 132] width 31 height 10
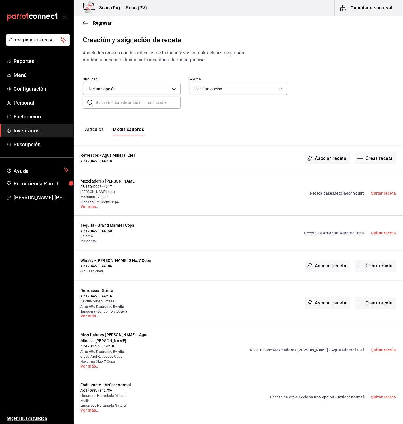
click at [88, 130] on button "Artículos" at bounding box center [94, 132] width 19 height 10
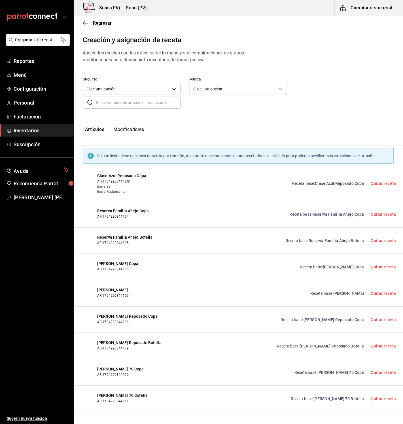
click at [129, 126] on div "Artículos Modificadores" at bounding box center [238, 132] width 329 height 28
click at [131, 132] on button "Modificadores" at bounding box center [128, 132] width 31 height 10
